Goal: Use online tool/utility: Utilize a website feature to perform a specific function

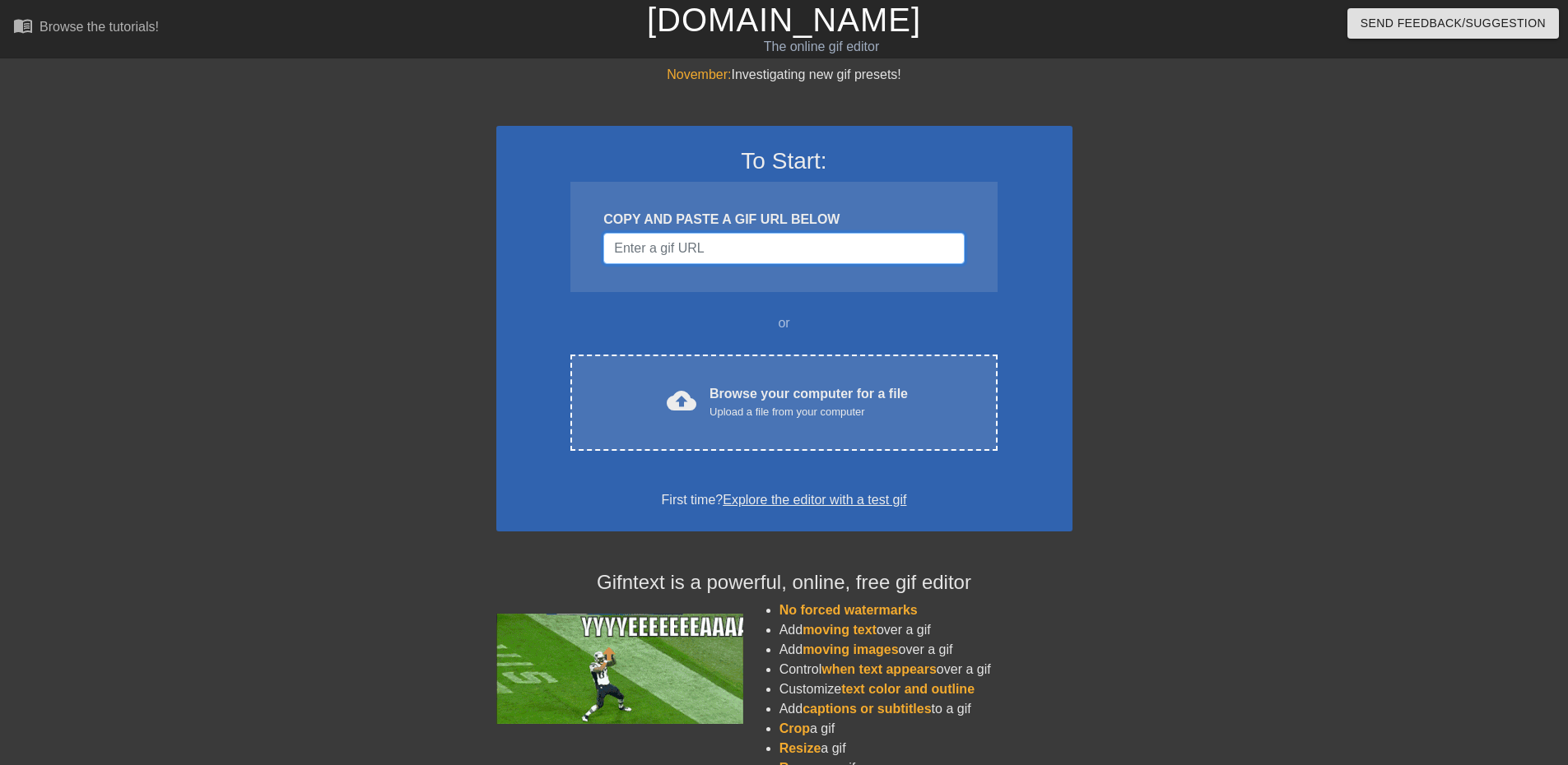
click at [767, 247] on input "Username" at bounding box center [783, 248] width 360 height 31
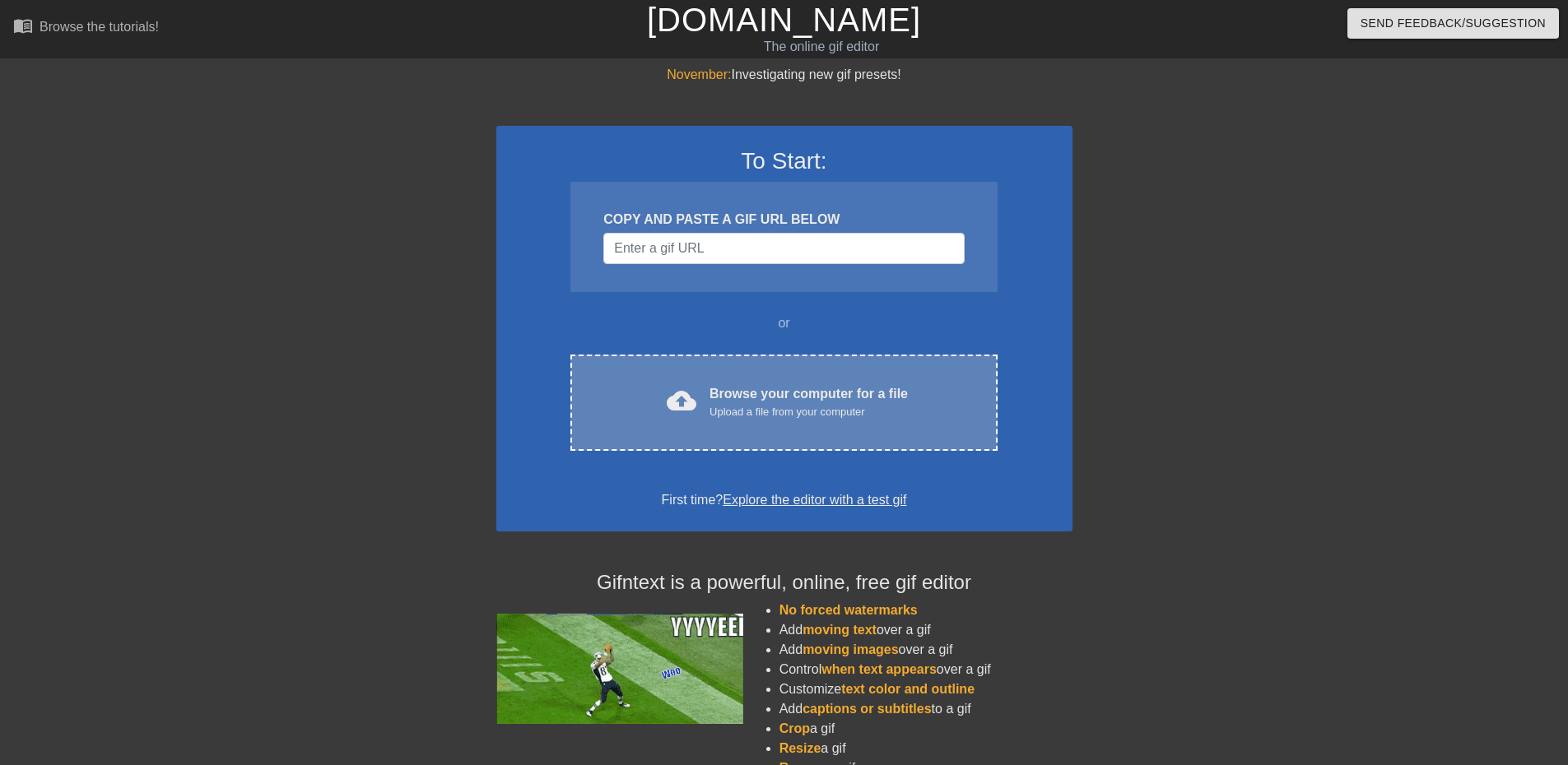
click at [775, 396] on div "Browse your computer for a file Upload a file from your computer" at bounding box center [808, 402] width 198 height 36
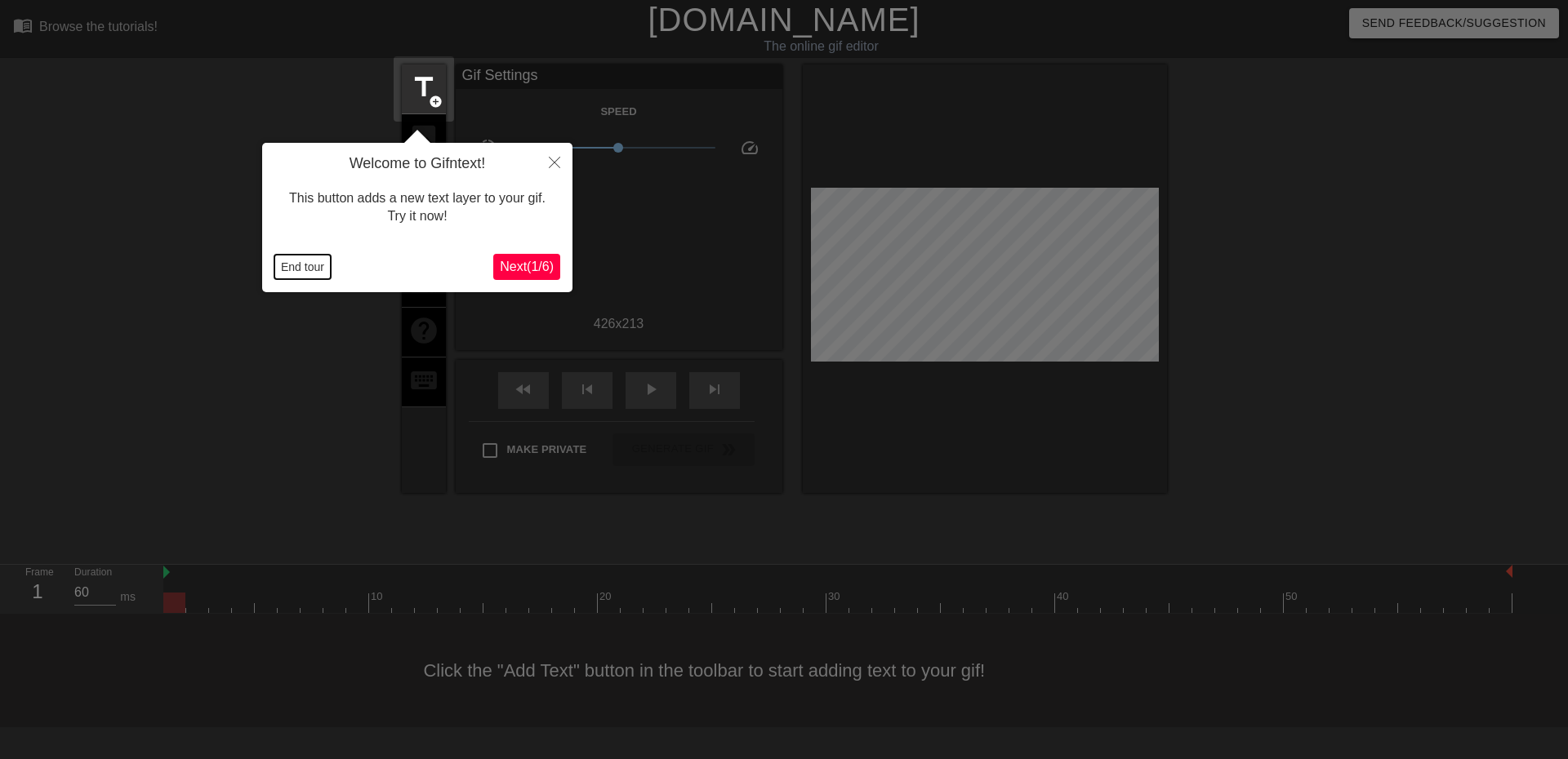
click at [310, 270] on button "End tour" at bounding box center [303, 267] width 56 height 24
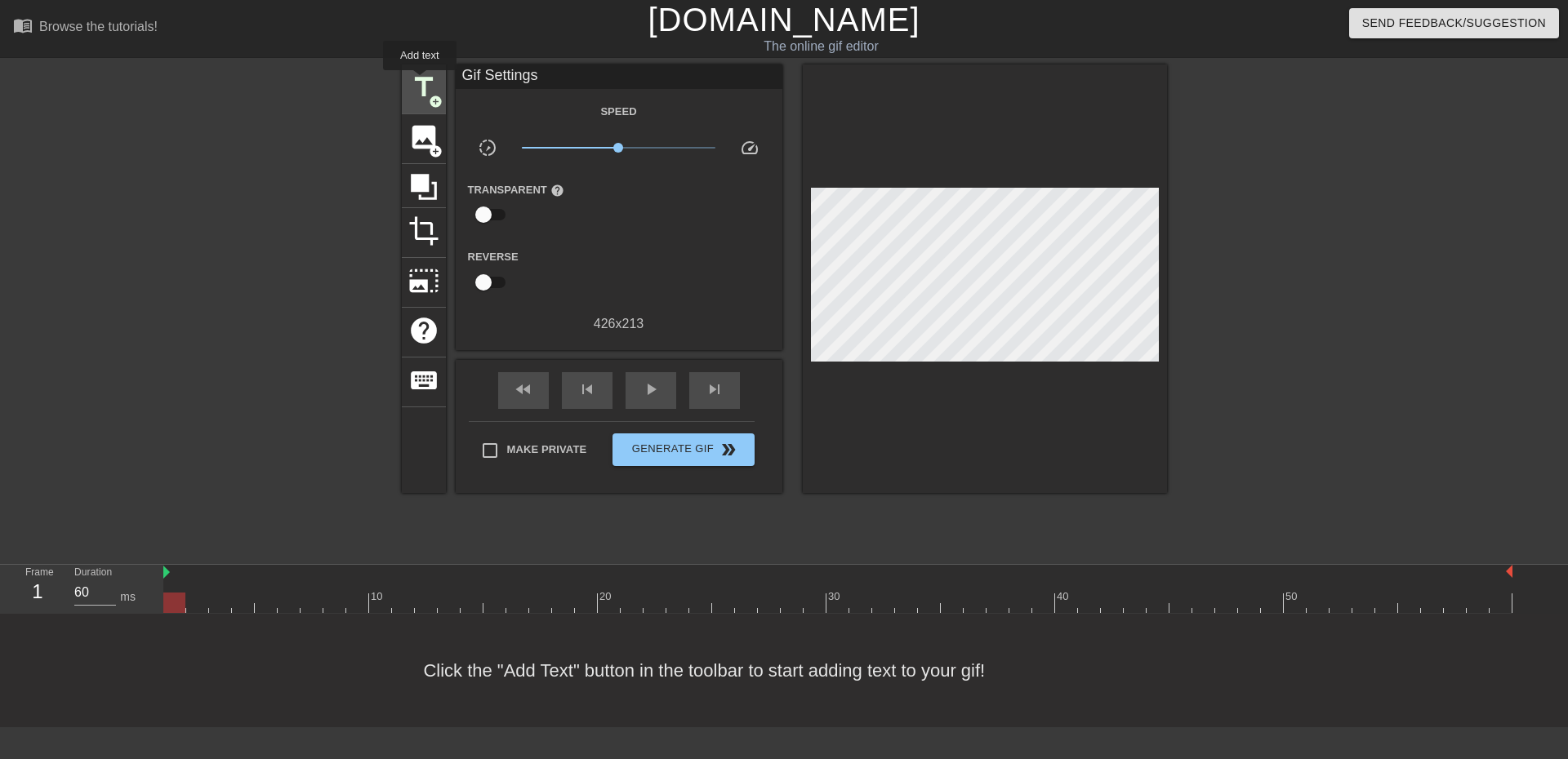
click at [419, 79] on span "title" at bounding box center [423, 87] width 31 height 31
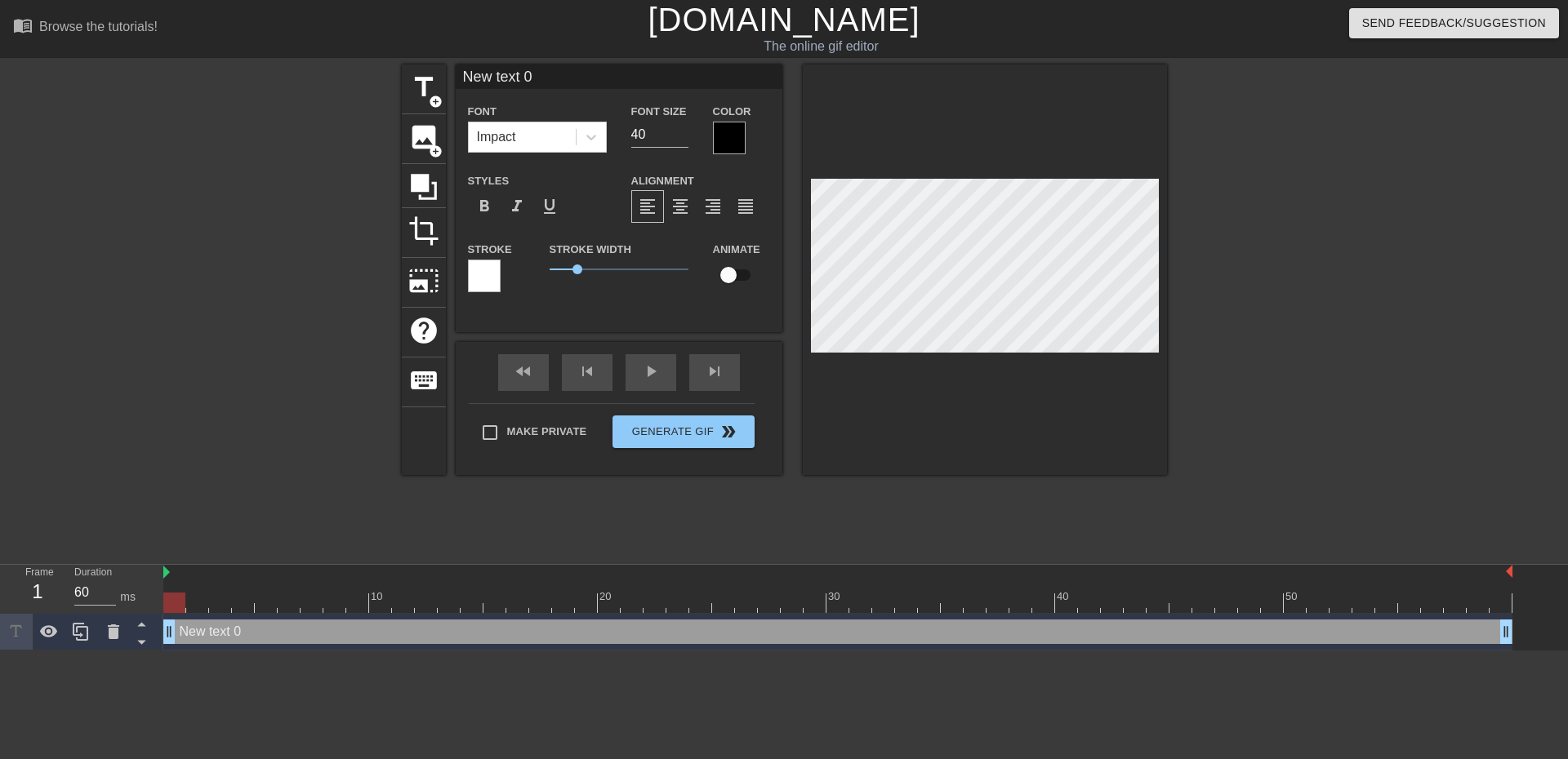
drag, startPoint x: 539, startPoint y: 77, endPoint x: 154, endPoint y: 44, distance: 386.4
click at [155, 45] on div "menu_book Browse the tutorials! [DOMAIN_NAME] The online gif editor Send Feedba…" at bounding box center [784, 325] width 1568 height 651
type input "Showing up to work [DATE]..."
click at [680, 138] on input "39" at bounding box center [659, 134] width 57 height 26
click at [680, 138] on input "38" at bounding box center [659, 134] width 57 height 26
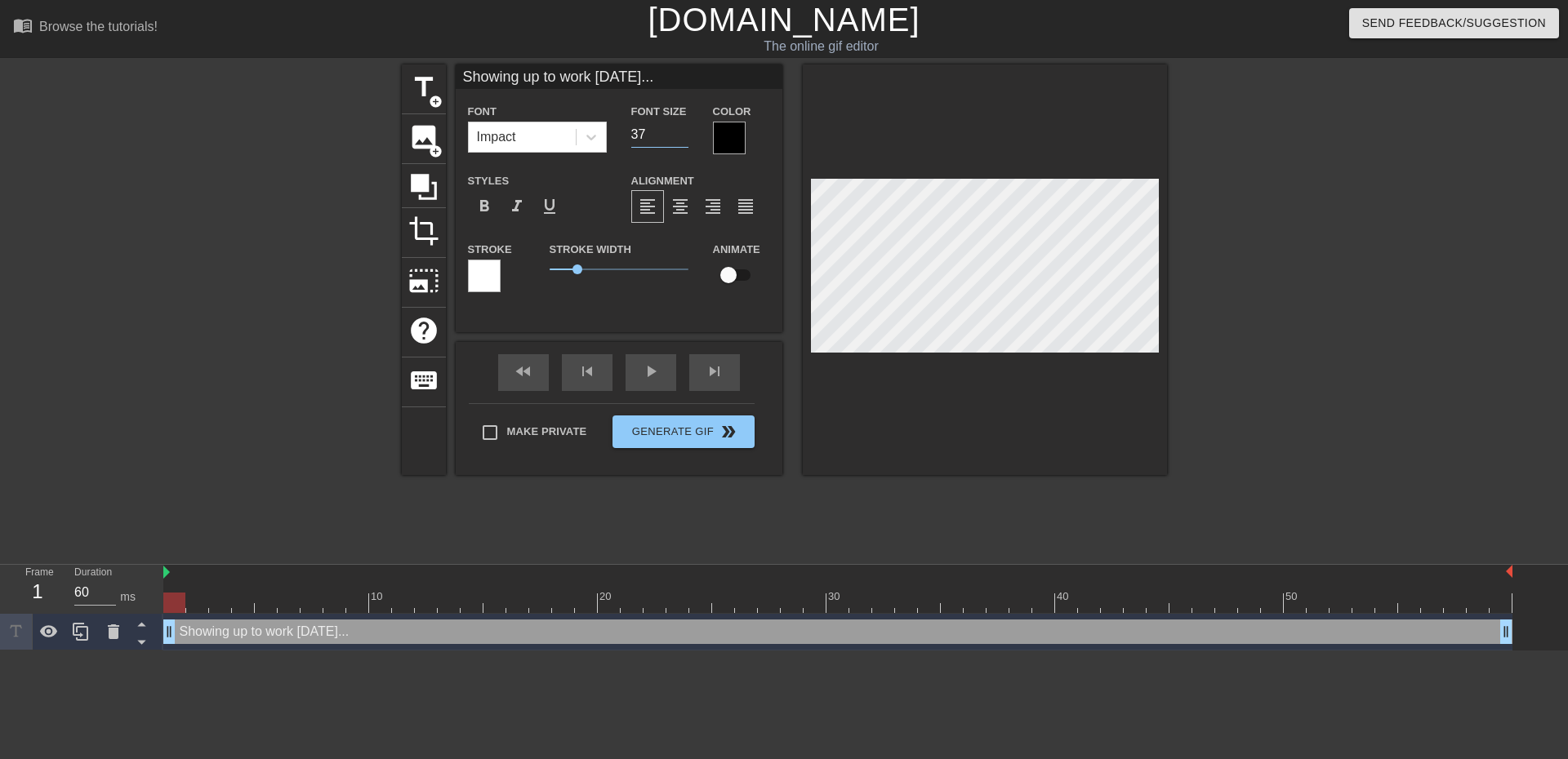
click at [680, 138] on input "37" at bounding box center [659, 134] width 57 height 26
type input "36"
click at [680, 138] on input "36" at bounding box center [659, 134] width 57 height 26
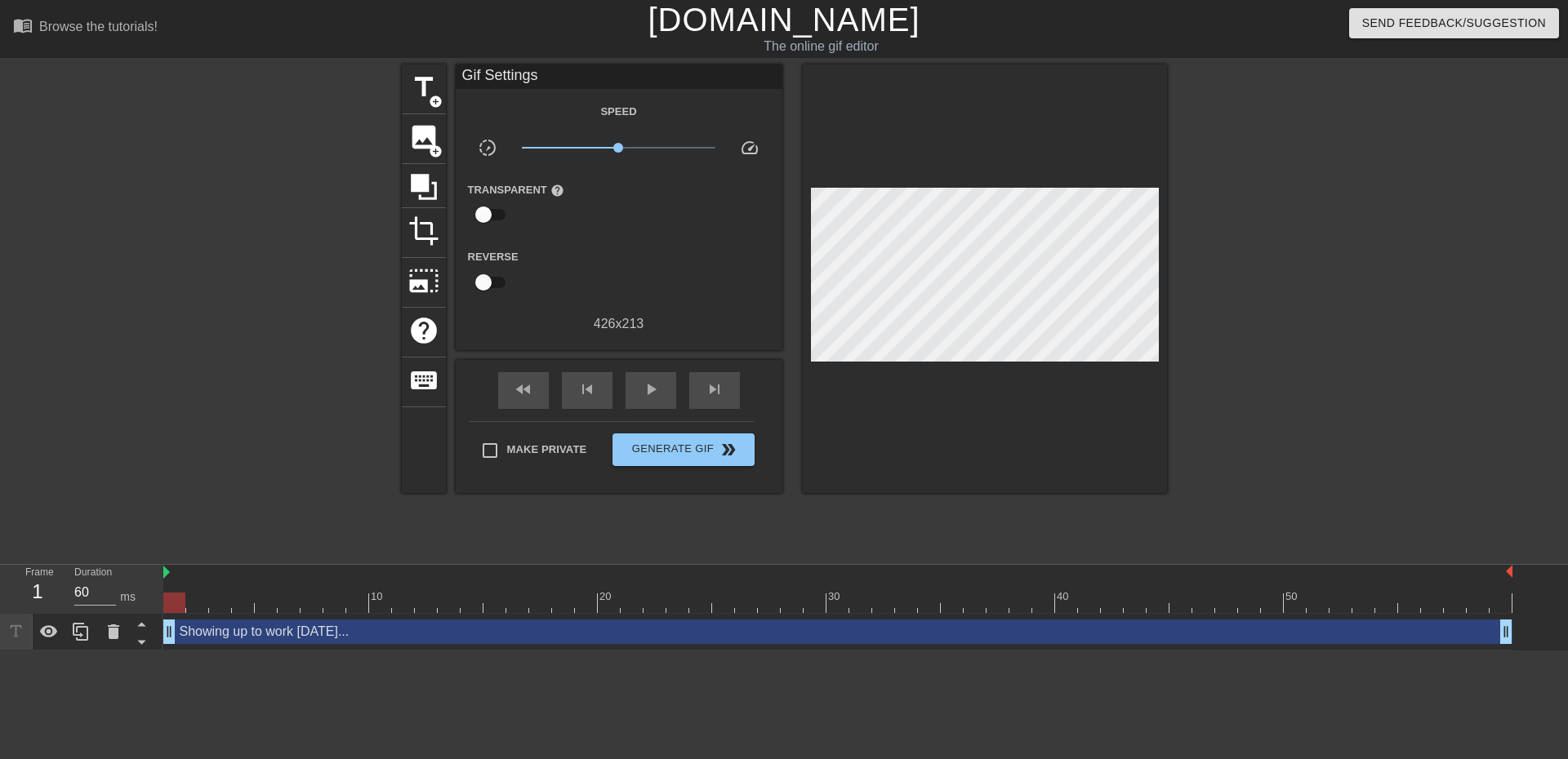
click at [1433, 396] on div "title add_circle image add_circle crop photo_size_select_large help keyboard Gi…" at bounding box center [784, 309] width 1568 height 490
click at [649, 392] on span "play_arrow" at bounding box center [650, 389] width 20 height 20
click at [632, 452] on span "Generate Gif double_arrow" at bounding box center [683, 450] width 128 height 20
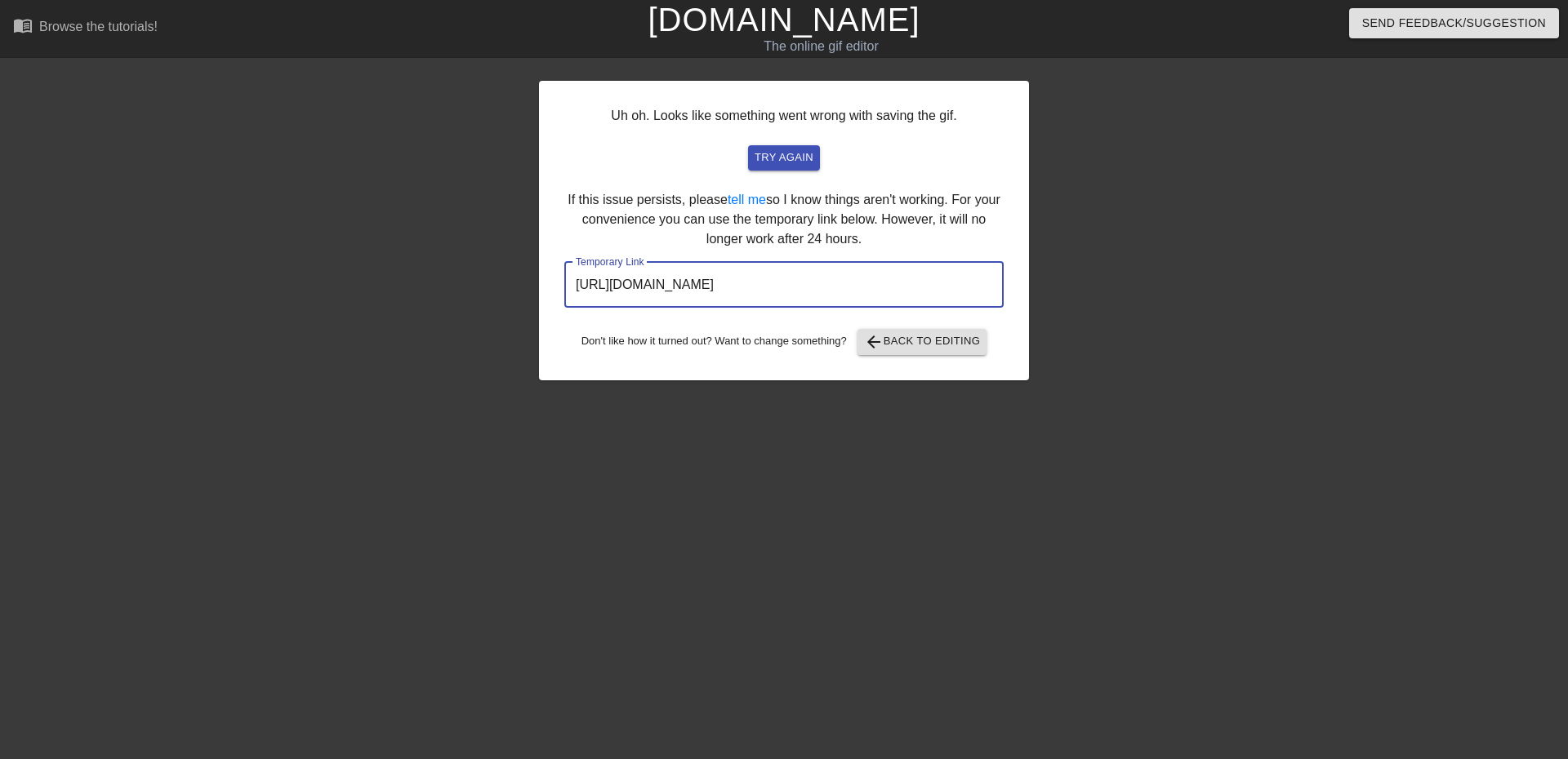
drag, startPoint x: 924, startPoint y: 284, endPoint x: 69, endPoint y: 224, distance: 857.1
click at [69, 224] on div "Uh oh. Looks like something went wrong with saving the gif. try again If this i…" at bounding box center [784, 309] width 1568 height 490
